Goal: Task Accomplishment & Management: Manage account settings

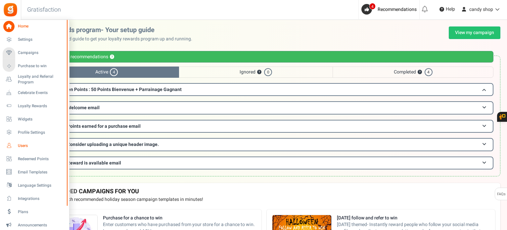
click at [15, 147] on link "Users" at bounding box center [34, 145] width 63 height 11
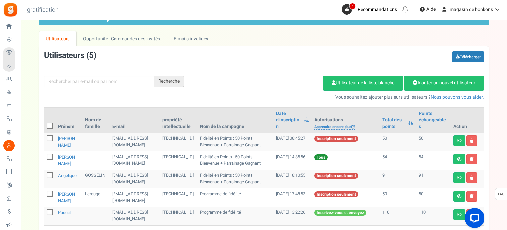
scroll to position [66, 0]
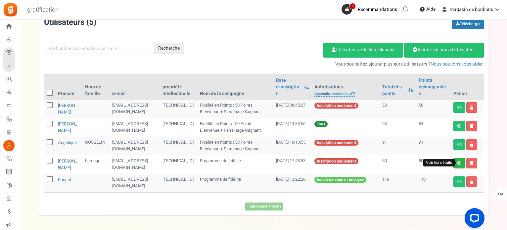
click at [459, 164] on icon at bounding box center [459, 163] width 5 height 4
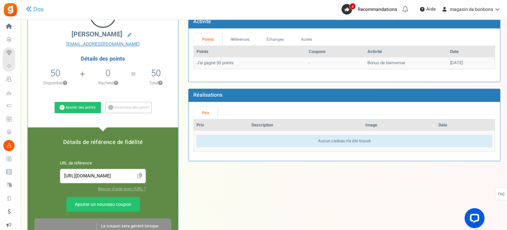
scroll to position [66, 0]
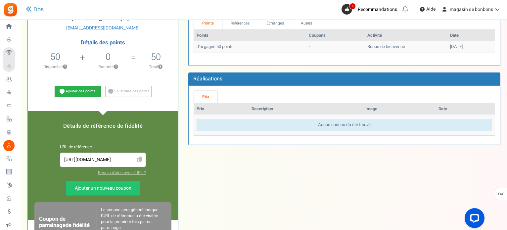
click at [79, 94] on link "Ajouter des points" at bounding box center [78, 91] width 46 height 11
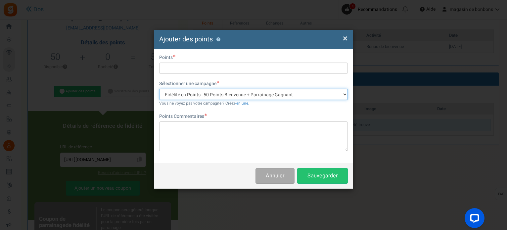
click at [296, 93] on select "Fidélité en Points : 50 Points Bienvenue + Parrainage Gagnant" at bounding box center [253, 94] width 188 height 11
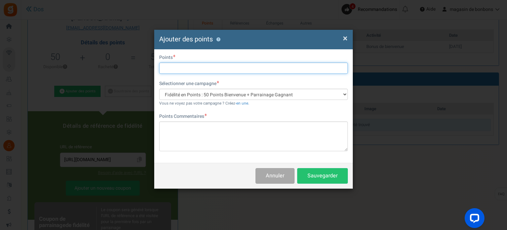
click at [223, 66] on input "text" at bounding box center [253, 67] width 188 height 11
type input "50"
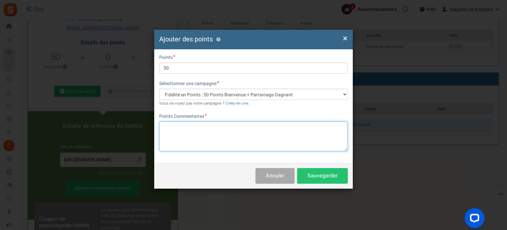
click at [171, 144] on textarea at bounding box center [253, 136] width 188 height 30
type textarea "que je t'offre"
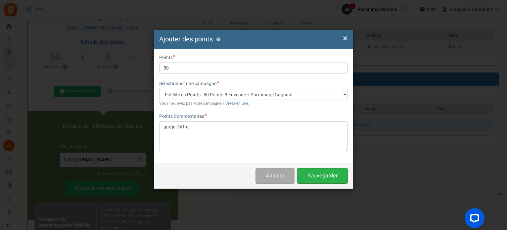
click at [337, 178] on button "Sauvegarder" at bounding box center [322, 176] width 51 height 16
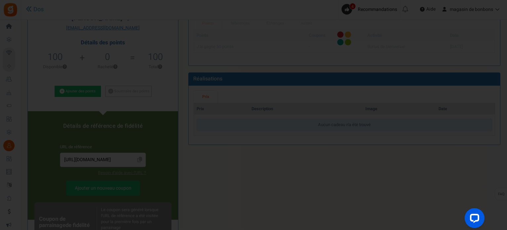
scroll to position [0, 0]
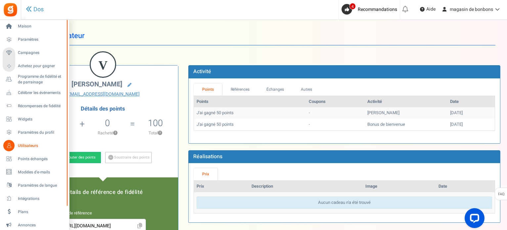
click at [29, 144] on font "Utilisateurs" at bounding box center [28, 146] width 20 height 6
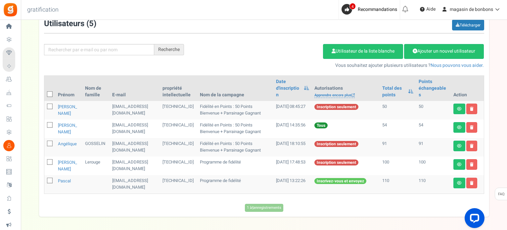
scroll to position [66, 0]
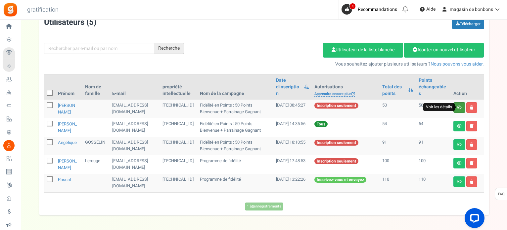
click at [461, 107] on icon at bounding box center [459, 107] width 5 height 4
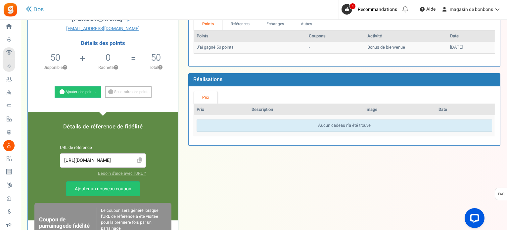
scroll to position [66, 0]
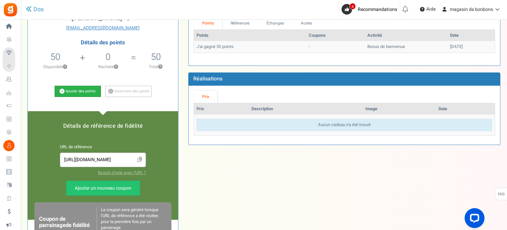
click at [65, 91] on link "Ajouter des points" at bounding box center [78, 91] width 46 height 11
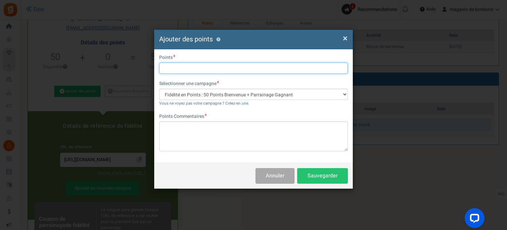
click at [170, 69] on input "text" at bounding box center [253, 67] width 188 height 11
type input "50"
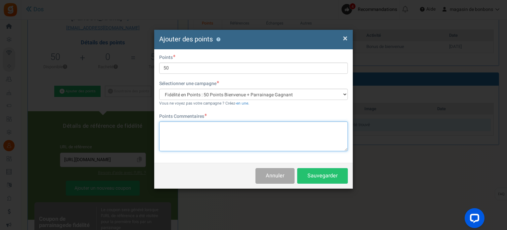
click at [161, 123] on textarea at bounding box center [253, 136] width 188 height 30
click at [184, 127] on textarea "Que je t'ofre" at bounding box center [253, 136] width 188 height 30
type textarea "Que je t'offre"
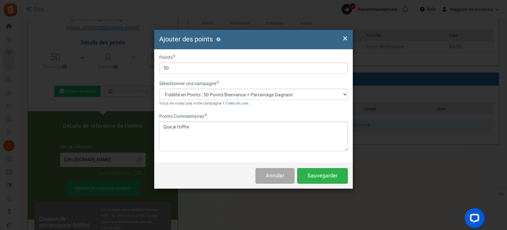
click at [305, 173] on button "Sauvegarder" at bounding box center [322, 176] width 51 height 16
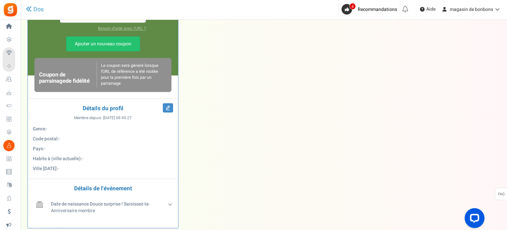
scroll to position [231, 0]
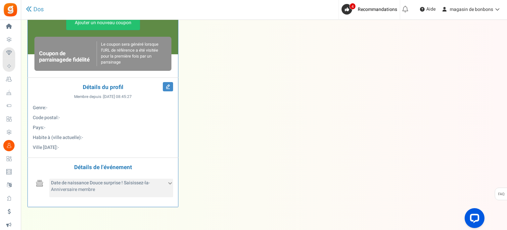
click at [140, 184] on font "Date de naissance Douce surprise ! Saisissez-la" at bounding box center [100, 182] width 98 height 7
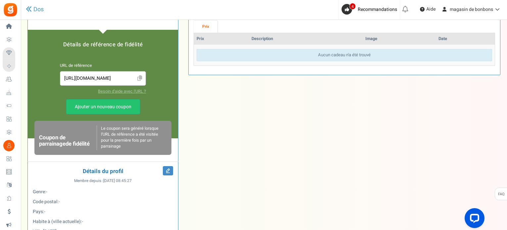
scroll to position [99, 0]
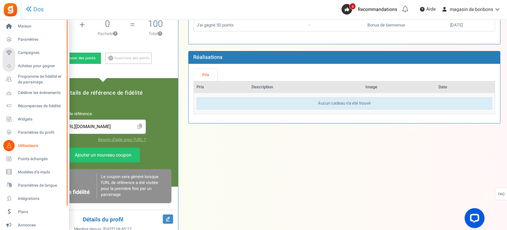
click at [29, 143] on font "Utilisateurs" at bounding box center [28, 146] width 20 height 6
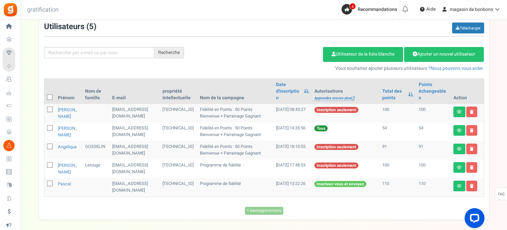
scroll to position [66, 0]
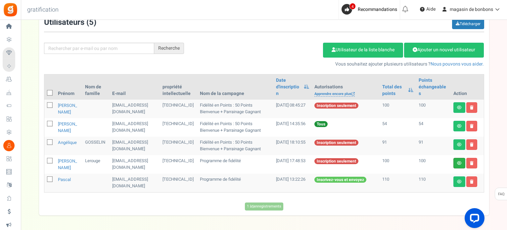
click at [455, 158] on link at bounding box center [459, 163] width 12 height 11
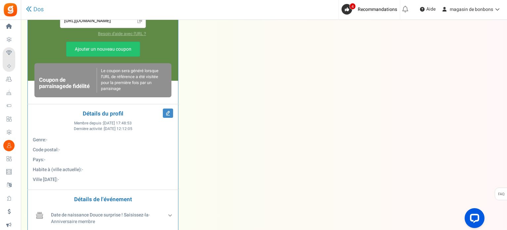
scroll to position [260, 0]
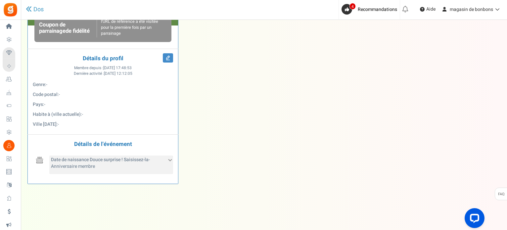
click at [122, 162] on font "Date de naissance Douce surprise ! Saisissez-la" at bounding box center [100, 159] width 98 height 7
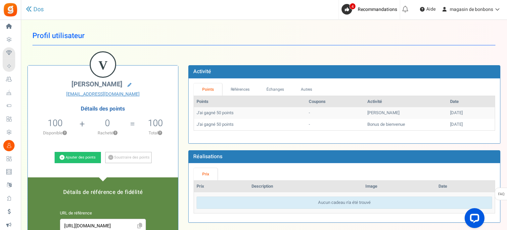
scroll to position [0, 0]
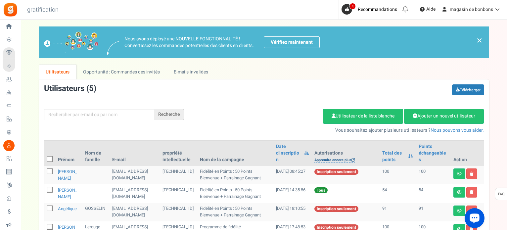
click at [346, 160] on font "Apprendre encore plus" at bounding box center [332, 160] width 37 height 6
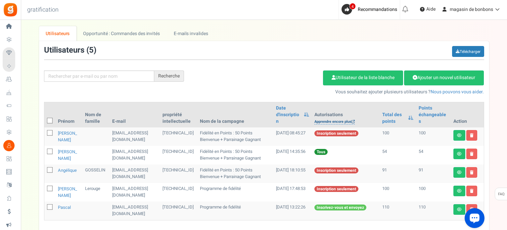
scroll to position [91, 0]
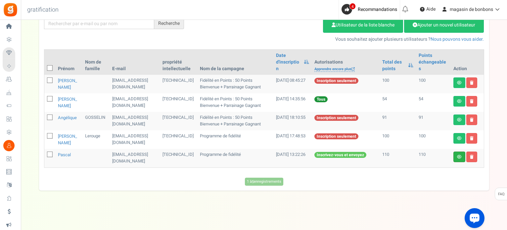
click at [457, 158] on link at bounding box center [459, 156] width 12 height 11
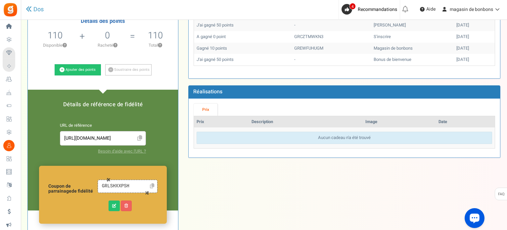
scroll to position [99, 0]
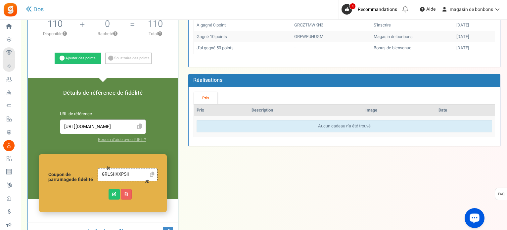
click at [138, 127] on icon at bounding box center [139, 127] width 5 height 6
